Goal: Task Accomplishment & Management: Use online tool/utility

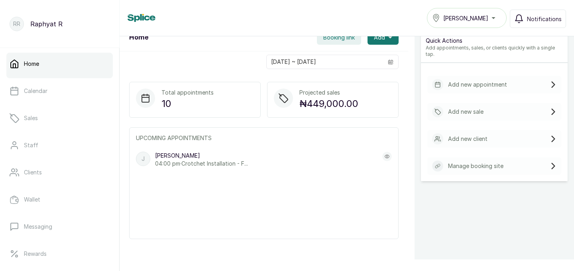
scroll to position [140, 0]
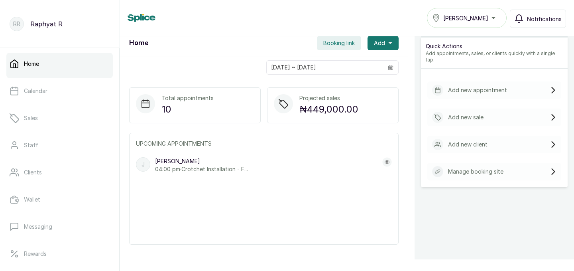
click at [483, 113] on p "Add new sale" at bounding box center [466, 117] width 36 height 8
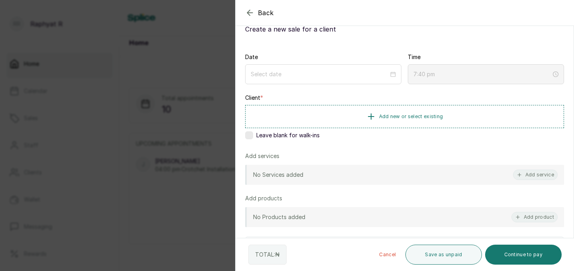
scroll to position [40, 0]
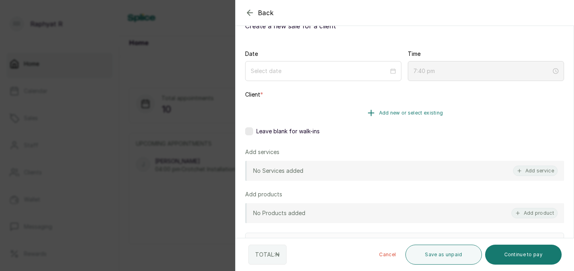
click at [419, 107] on button "Add new or select existing" at bounding box center [404, 113] width 319 height 22
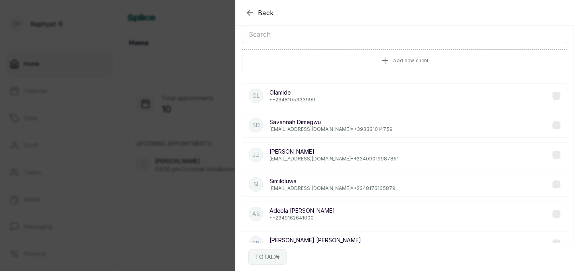
click at [331, 32] on input "text" at bounding box center [405, 34] width 326 height 20
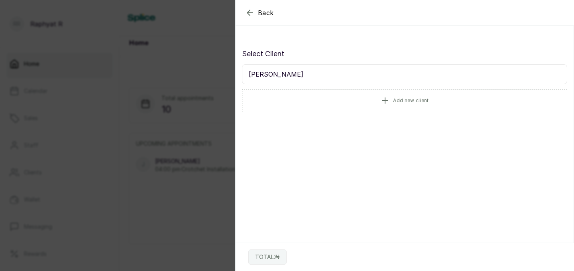
scroll to position [0, 0]
type input "m"
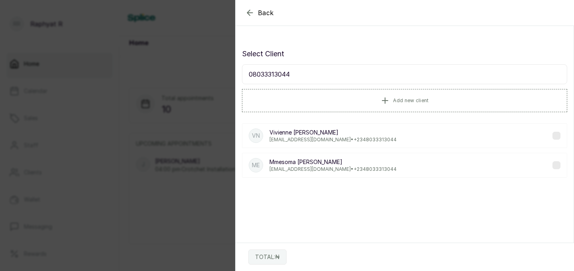
type input "08033313044"
click at [357, 135] on p "[PERSON_NAME]" at bounding box center [333, 132] width 127 height 8
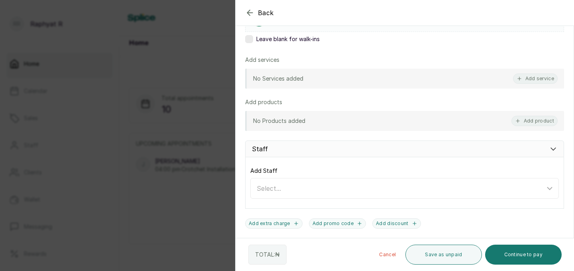
scroll to position [136, 0]
click at [540, 119] on button "Add product" at bounding box center [535, 119] width 46 height 10
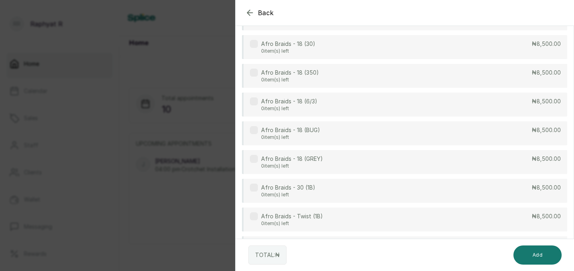
scroll to position [0, 0]
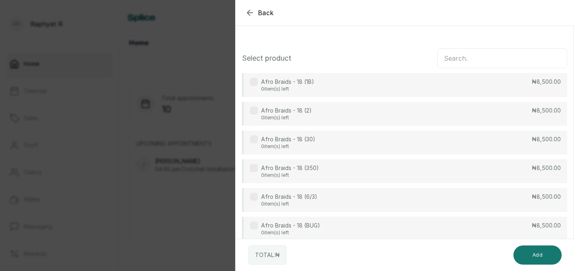
click at [491, 60] on input "text" at bounding box center [503, 58] width 130 height 20
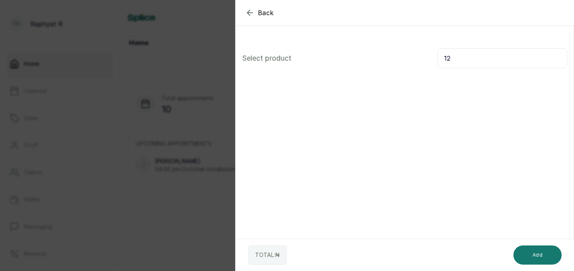
type input "1"
type input "h"
type input "HD"
click at [247, 13] on icon "button" at bounding box center [250, 13] width 10 height 10
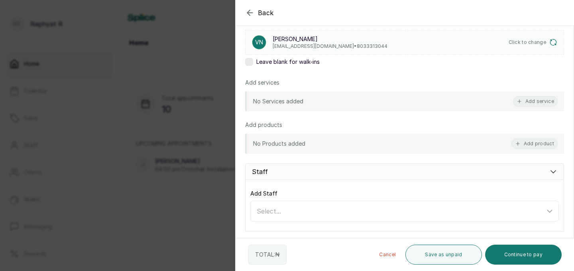
scroll to position [118, 0]
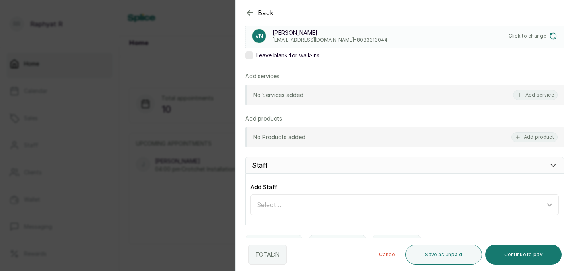
click at [183, 105] on div "Back Add Sale Add Sale Create a new sale for a client Date Time 7:42 pm Client …" at bounding box center [287, 135] width 574 height 271
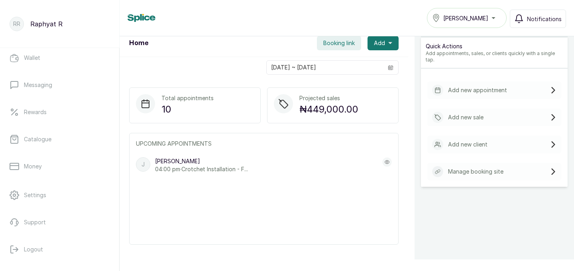
scroll to position [142, 0]
click at [69, 144] on link "Catalogue" at bounding box center [59, 138] width 107 height 22
